Goal: Task Accomplishment & Management: Manage account settings

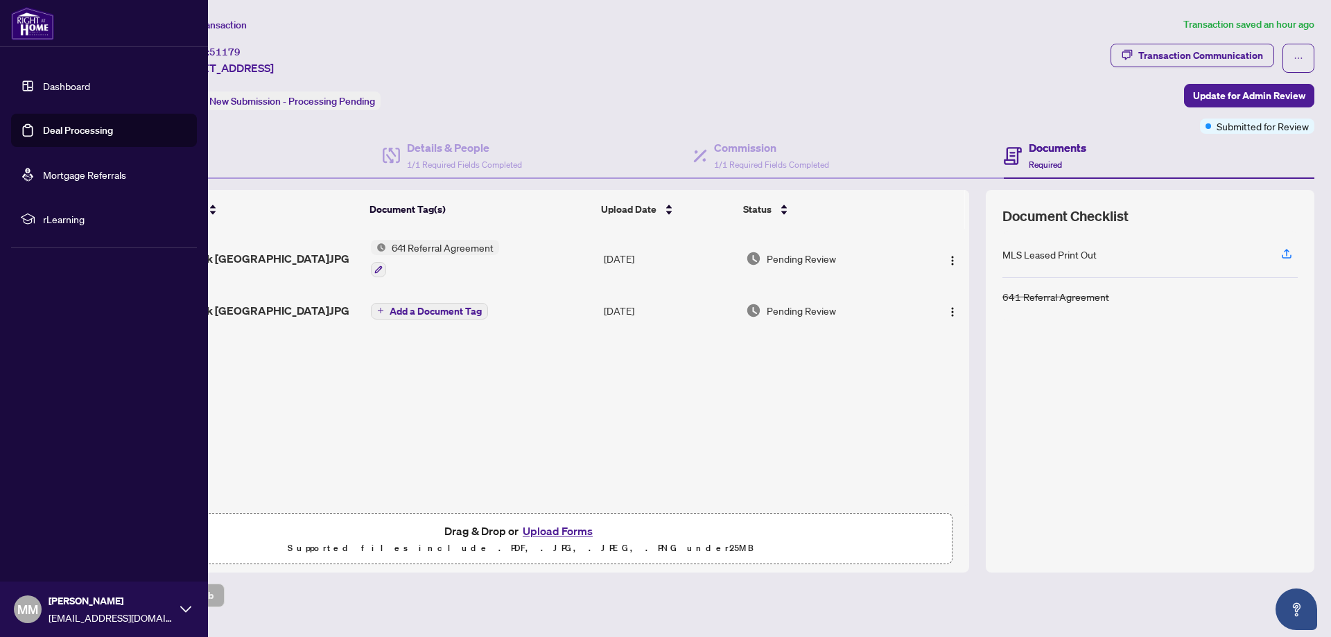
click at [43, 85] on link "Dashboard" at bounding box center [66, 86] width 47 height 12
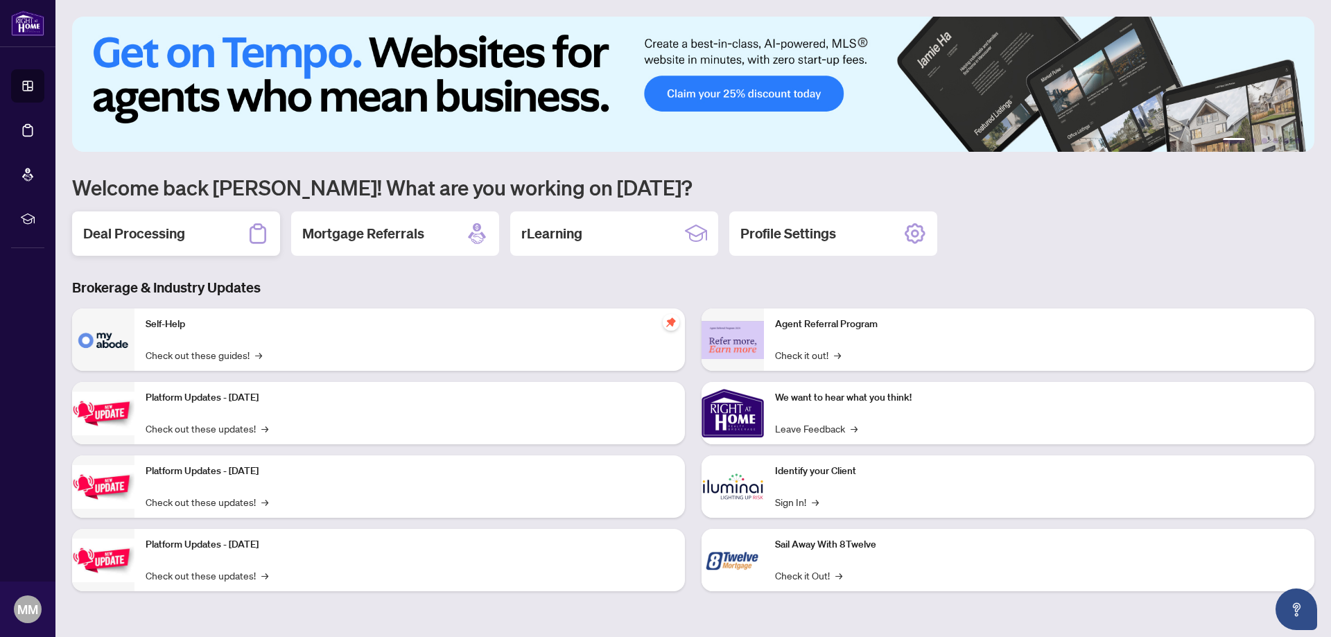
click at [214, 227] on div "Deal Processing" at bounding box center [176, 233] width 208 height 44
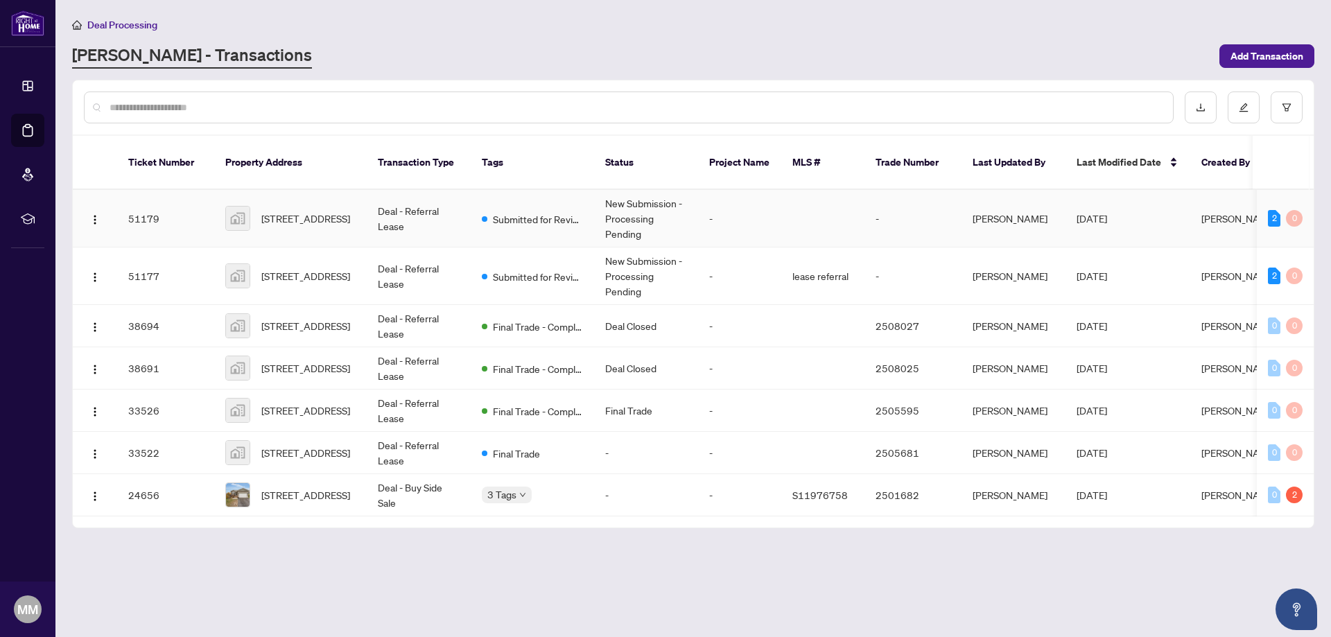
click at [718, 195] on td "-" at bounding box center [739, 219] width 83 height 58
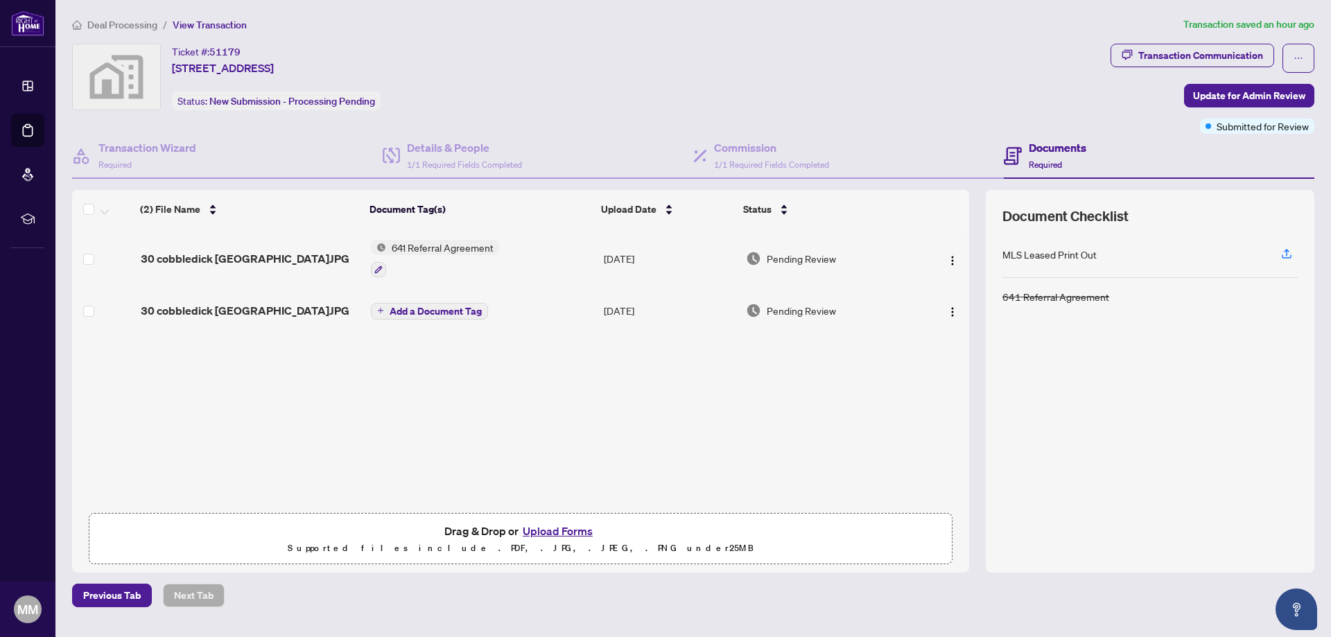
click at [435, 245] on span "641 Referral Agreement" at bounding box center [442, 247] width 113 height 15
click at [377, 268] on icon "button" at bounding box center [379, 270] width 8 height 8
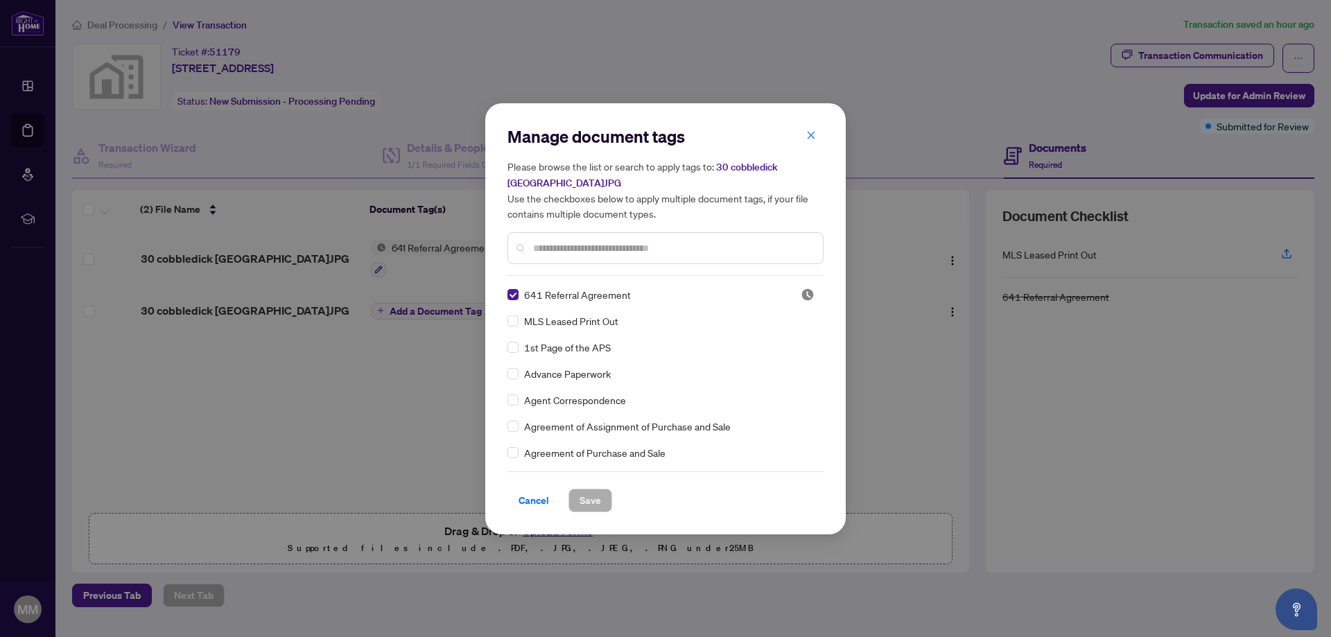
click at [605, 254] on input "text" at bounding box center [672, 248] width 279 height 15
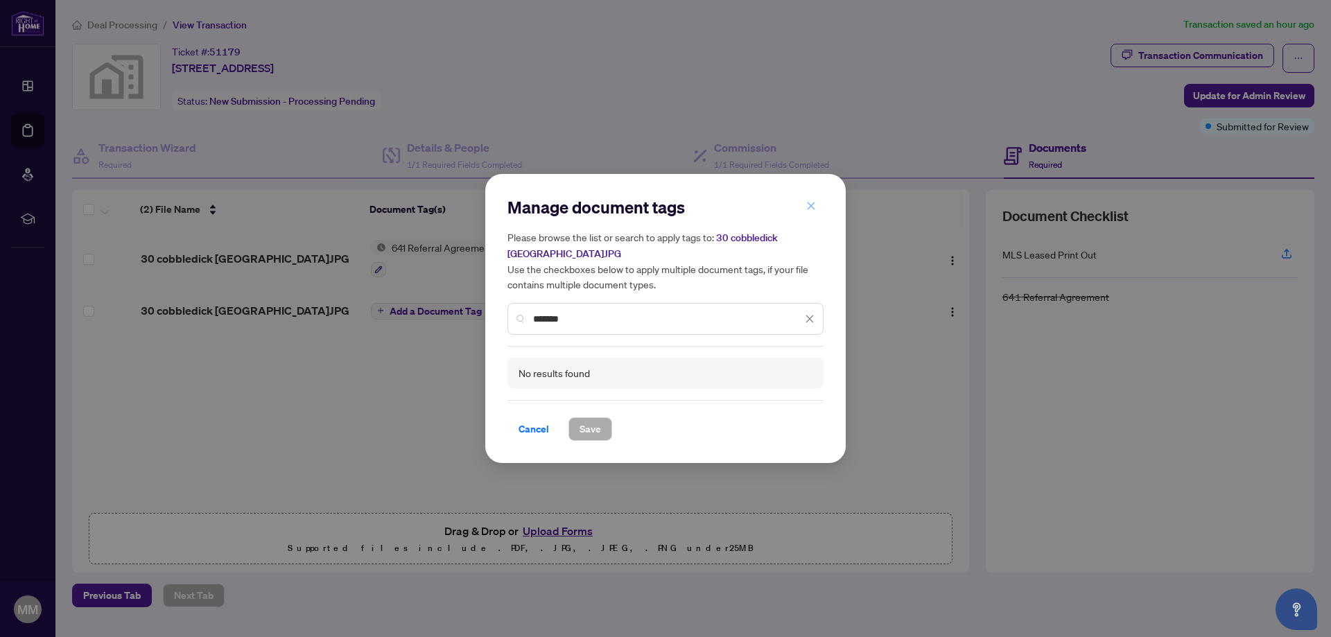
type input "*******"
click at [814, 205] on icon "close" at bounding box center [812, 206] width 8 height 8
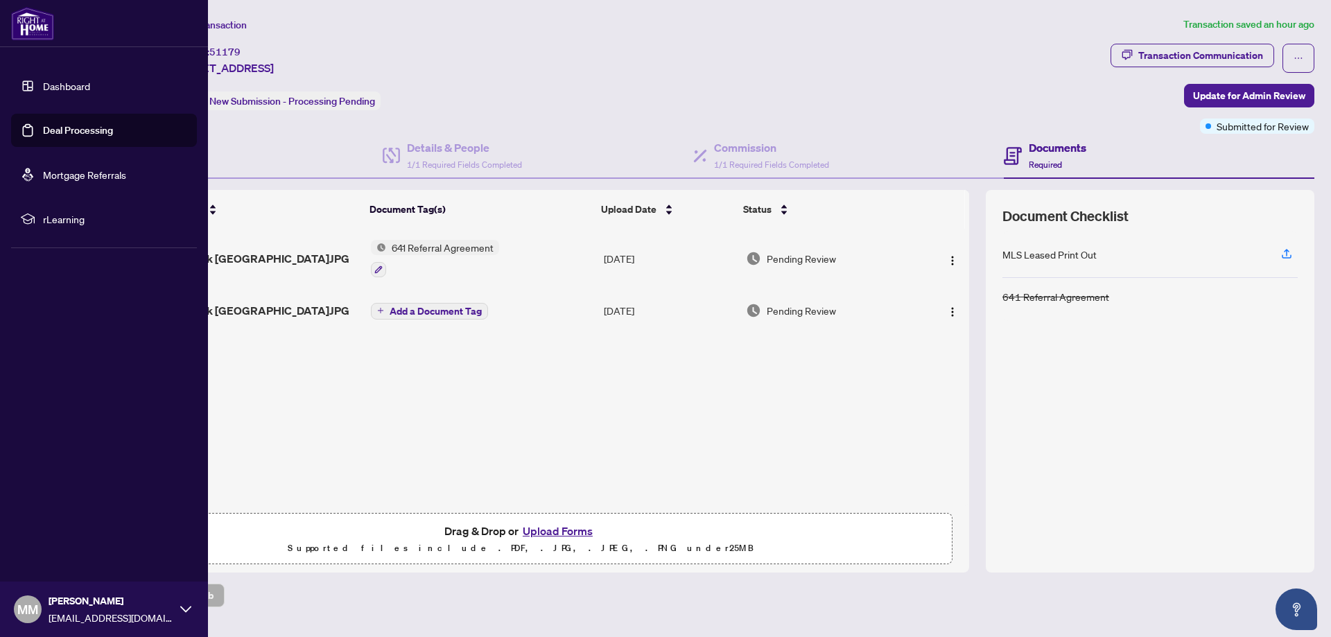
click at [65, 87] on link "Dashboard" at bounding box center [66, 86] width 47 height 12
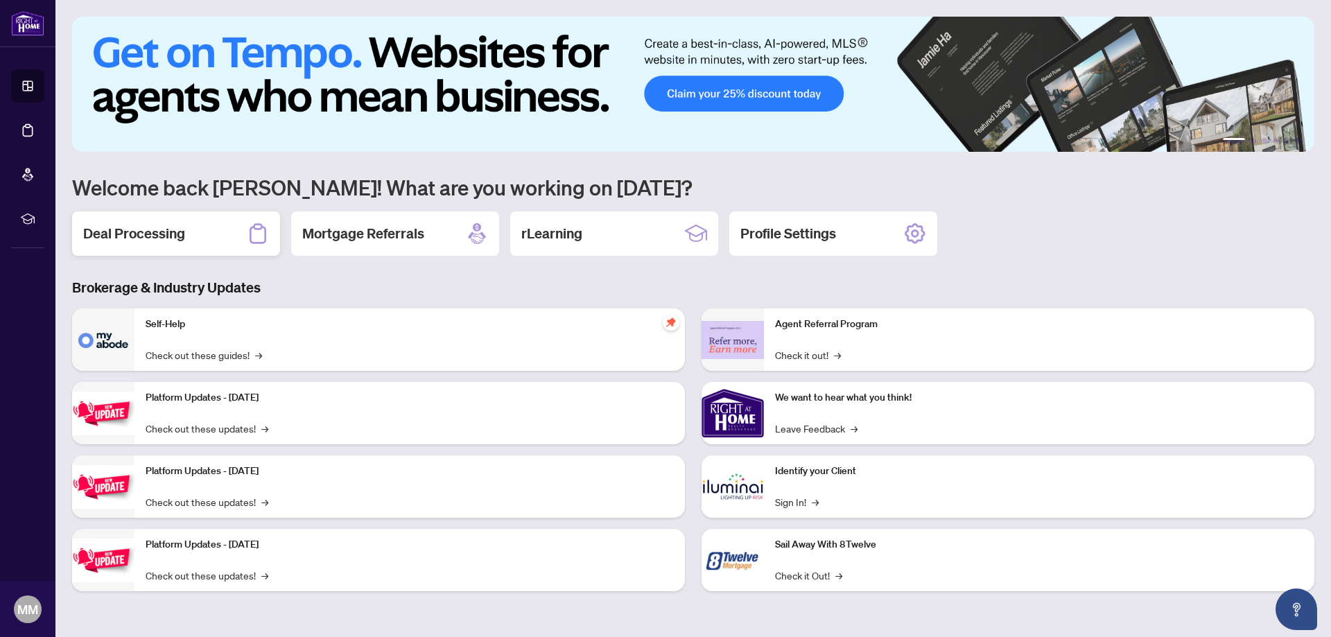
click at [225, 234] on div "Deal Processing" at bounding box center [176, 233] width 208 height 44
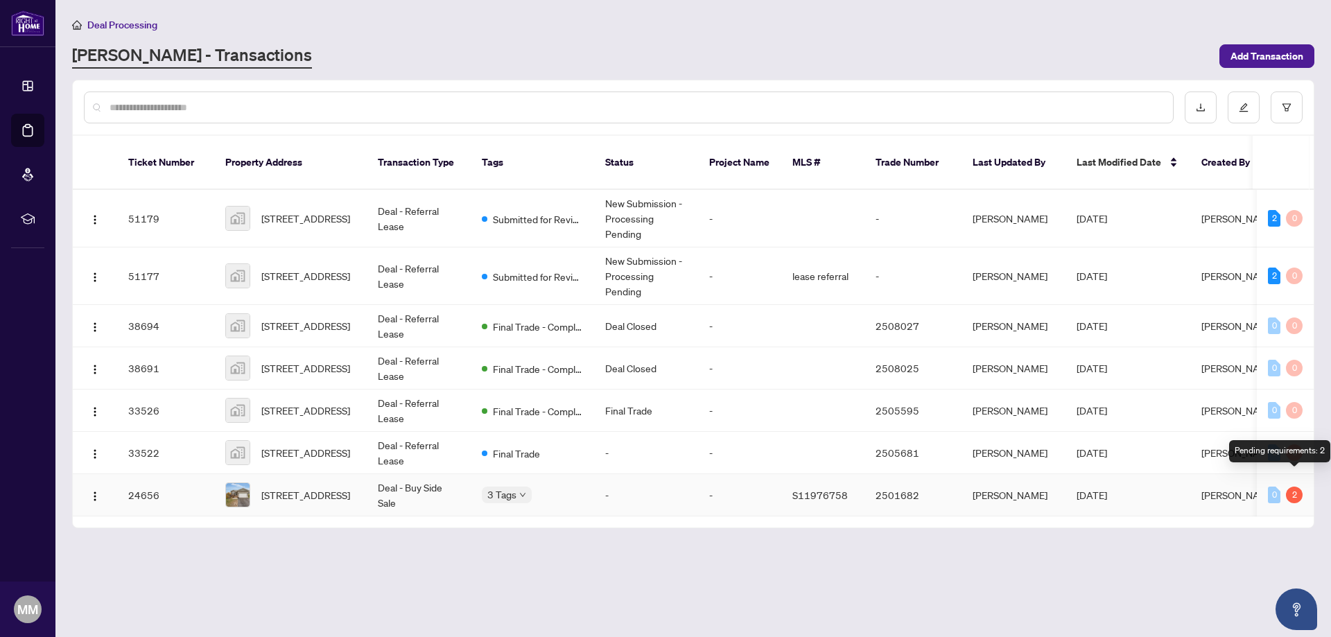
click at [1297, 487] on div "2" at bounding box center [1294, 495] width 17 height 17
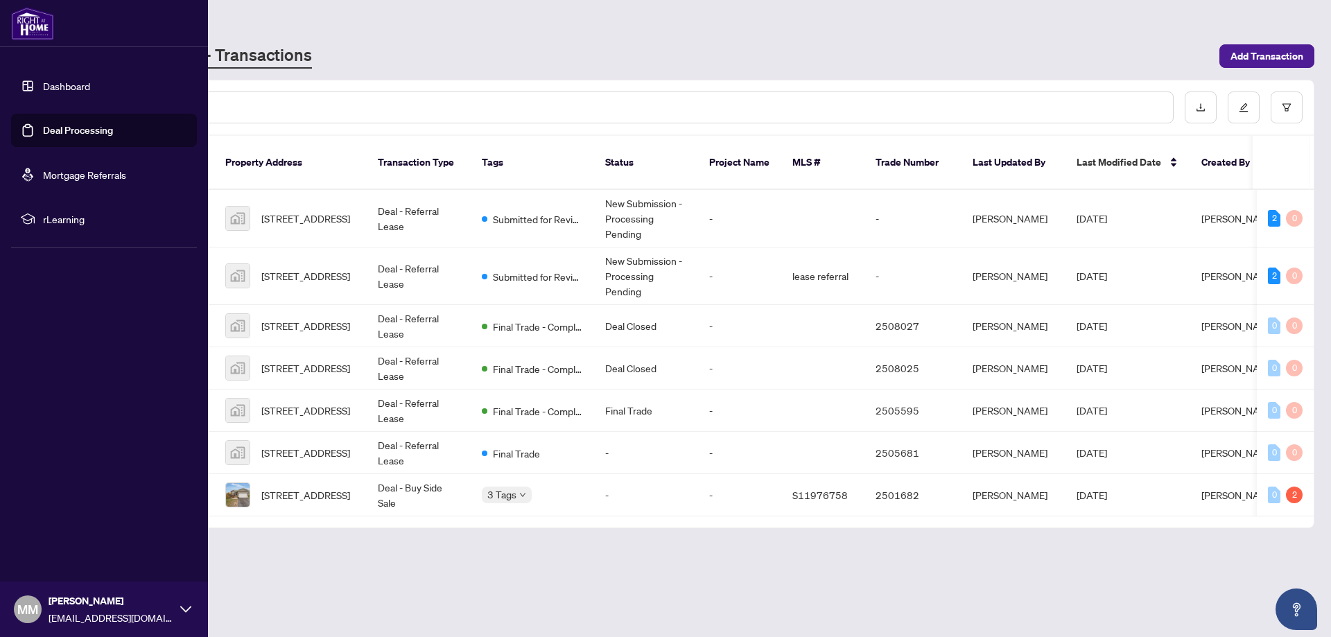
click at [62, 88] on link "Dashboard" at bounding box center [66, 86] width 47 height 12
